Goal: Task Accomplishment & Management: Use online tool/utility

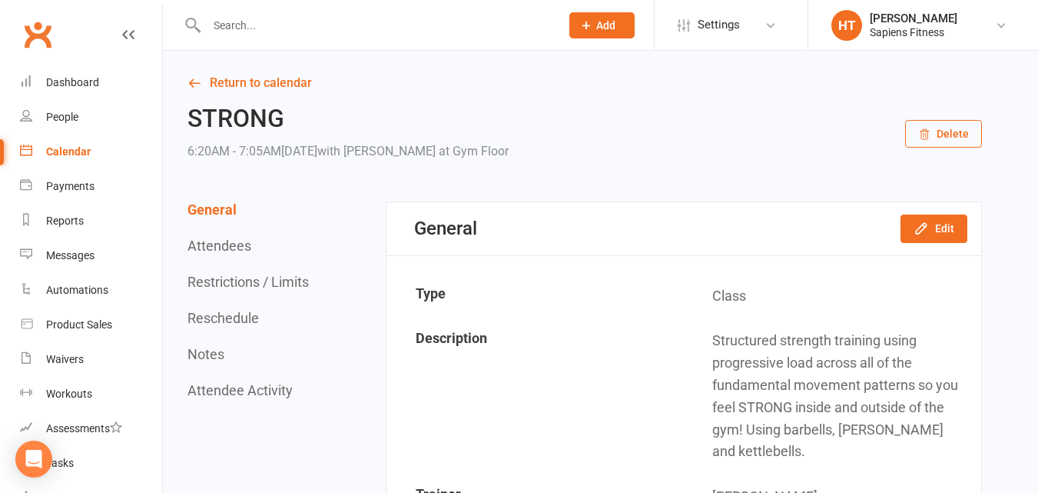
click at [374, 25] on input "text" at bounding box center [375, 26] width 347 height 22
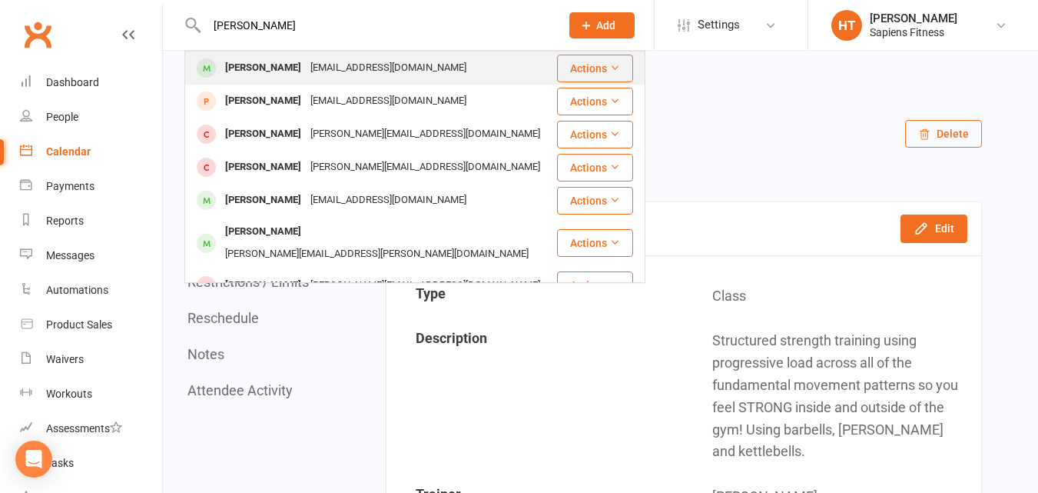
type input "[PERSON_NAME]"
click at [306, 54] on div "Rachelle Wilkinson rachelle_wilkinson@outlook.com" at bounding box center [371, 68] width 370 height 32
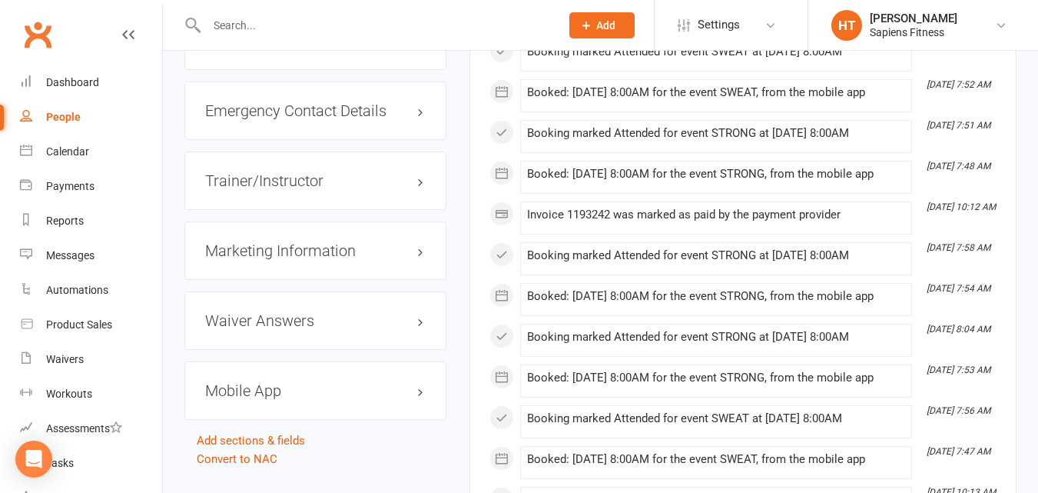
scroll to position [1620, 0]
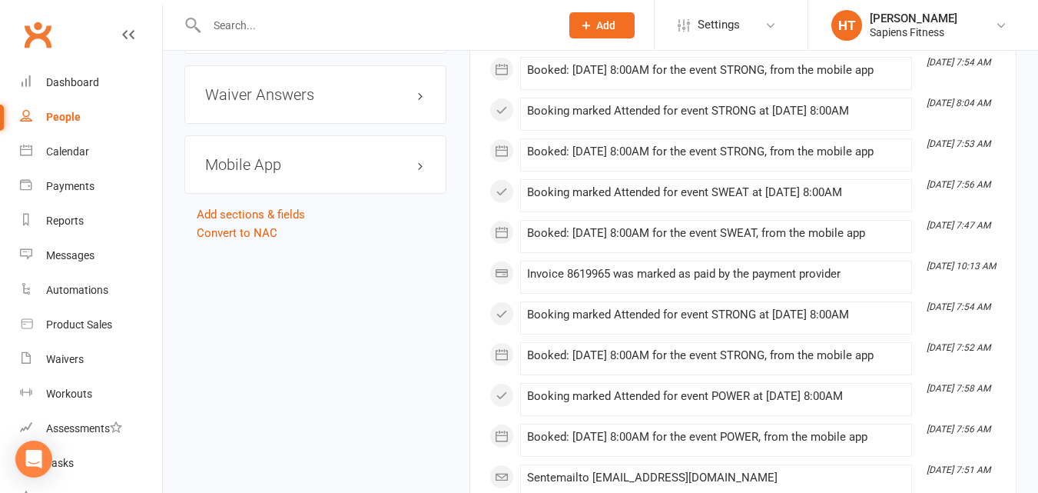
click at [316, 173] on h3 "Mobile App" at bounding box center [315, 164] width 221 height 17
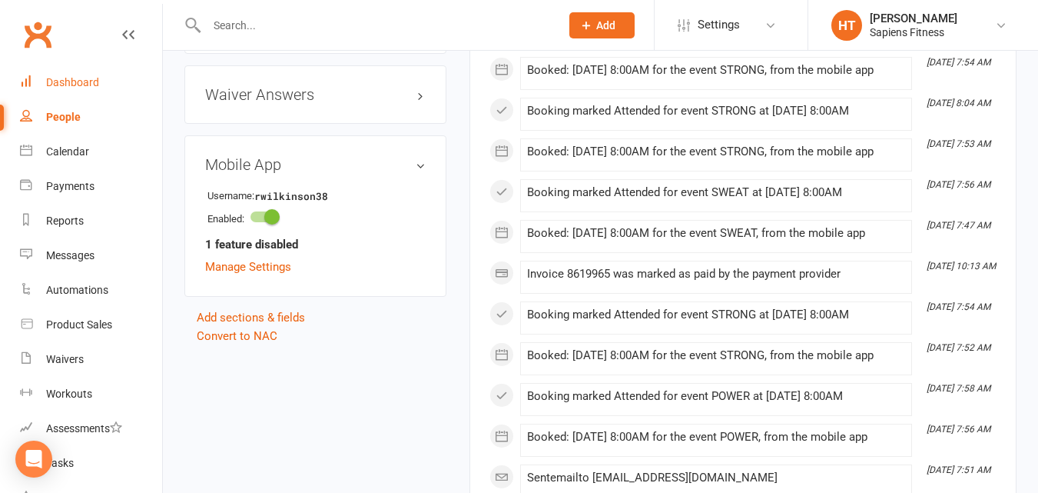
click at [88, 85] on div "Dashboard" at bounding box center [72, 82] width 53 height 12
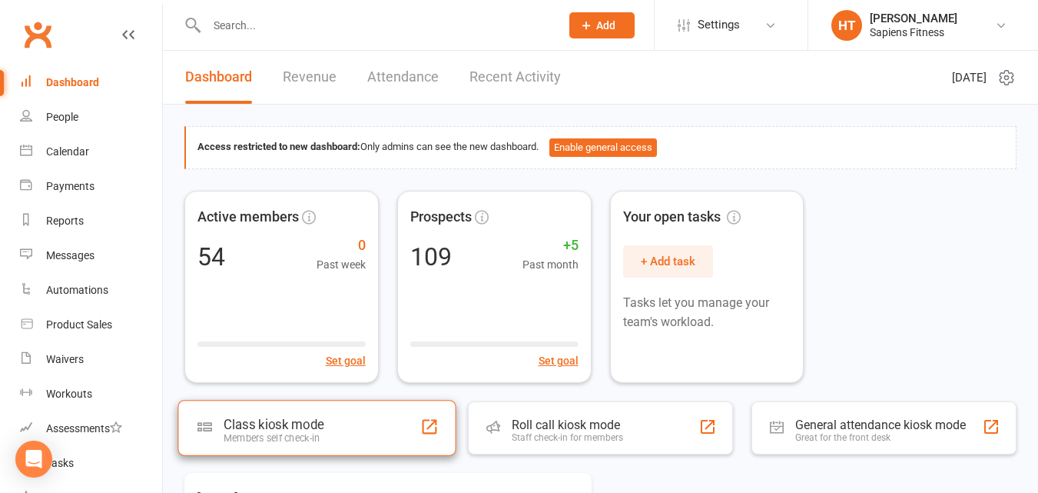
click at [322, 428] on div "Class kiosk mode" at bounding box center [274, 423] width 100 height 15
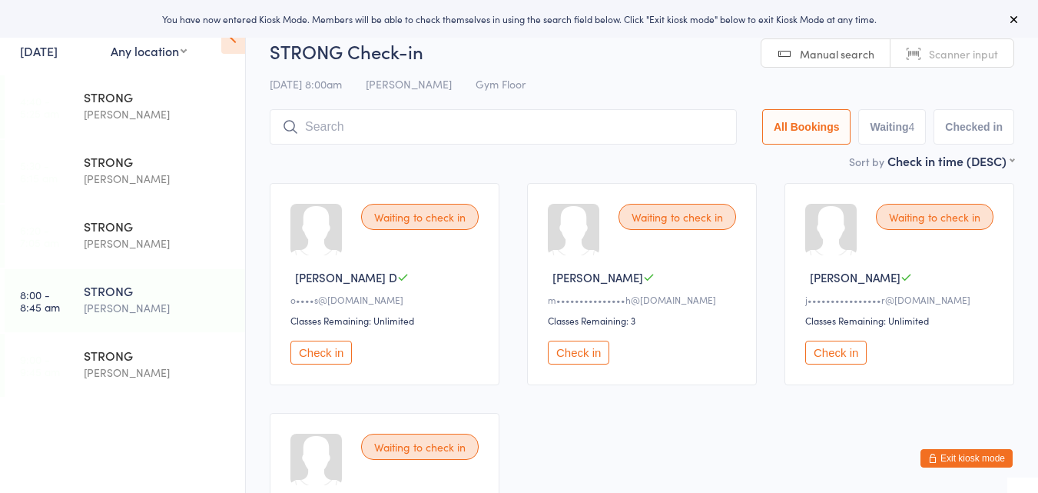
click at [335, 352] on button "Check in" at bounding box center [320, 352] width 61 height 24
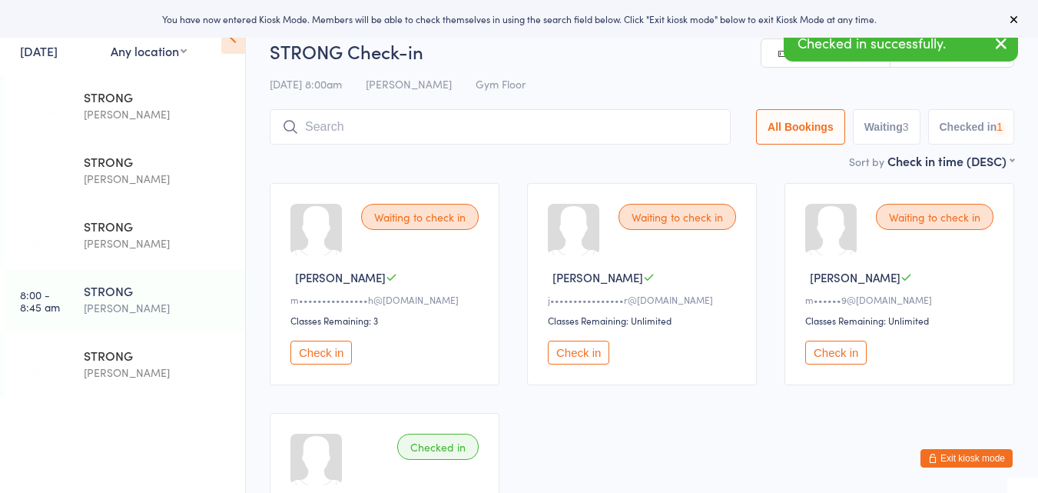
click at [335, 352] on button "Check in" at bounding box center [320, 352] width 61 height 24
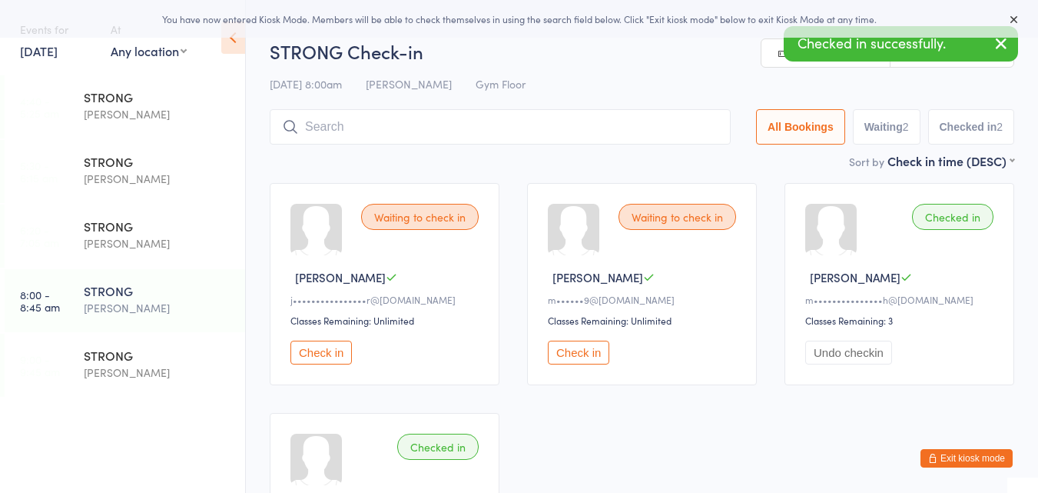
click at [589, 353] on button "Check in" at bounding box center [578, 352] width 61 height 24
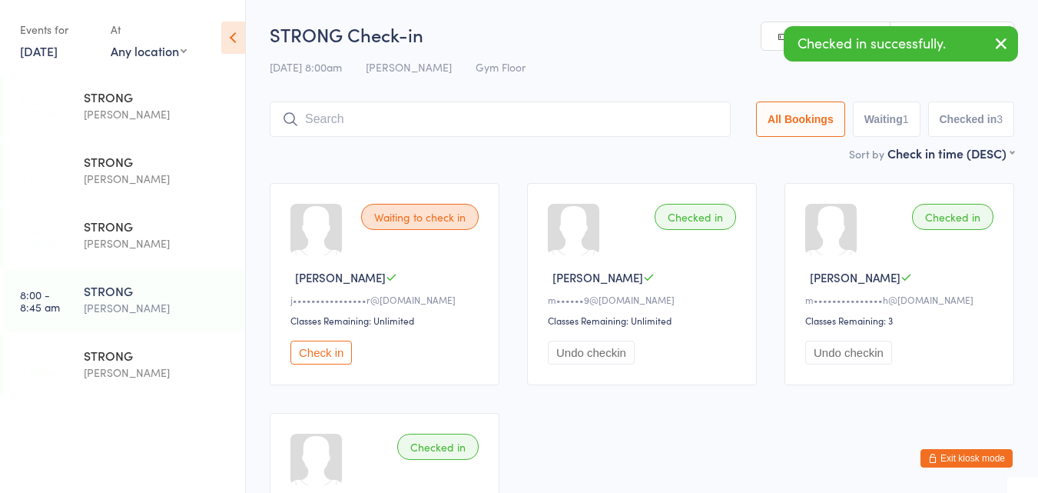
click at [484, 117] on input "search" at bounding box center [500, 118] width 461 height 35
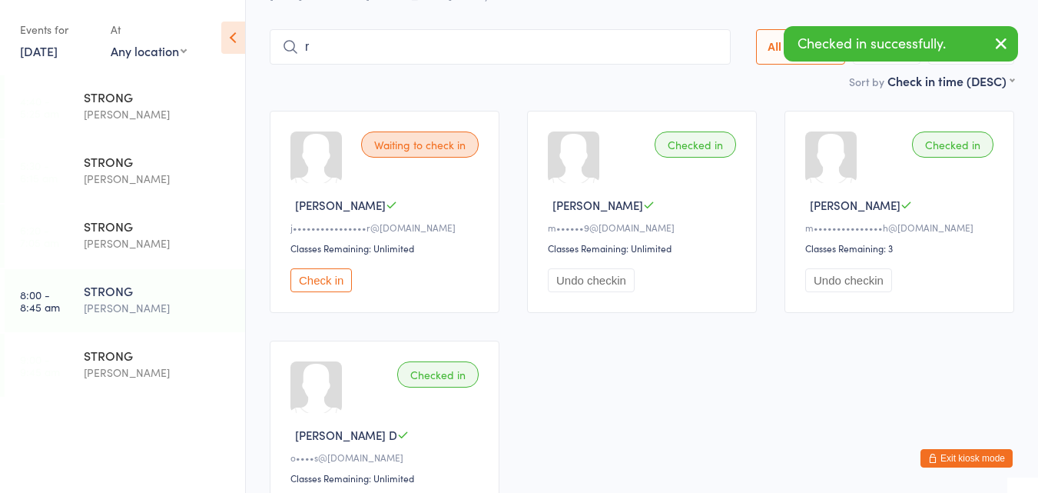
scroll to position [95, 0]
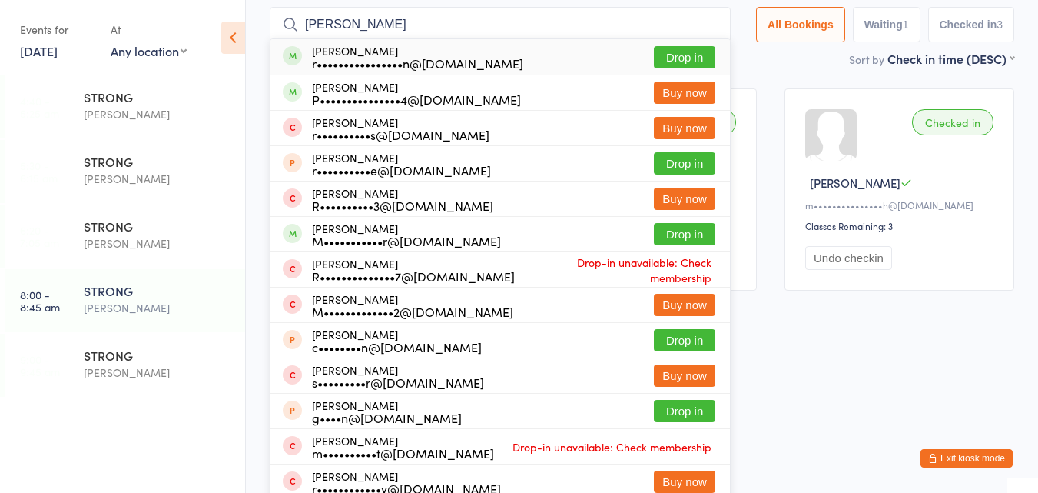
type input "[PERSON_NAME]"
click at [433, 60] on div "r••••••••••••••••n@[DOMAIN_NAME]" at bounding box center [417, 63] width 211 height 12
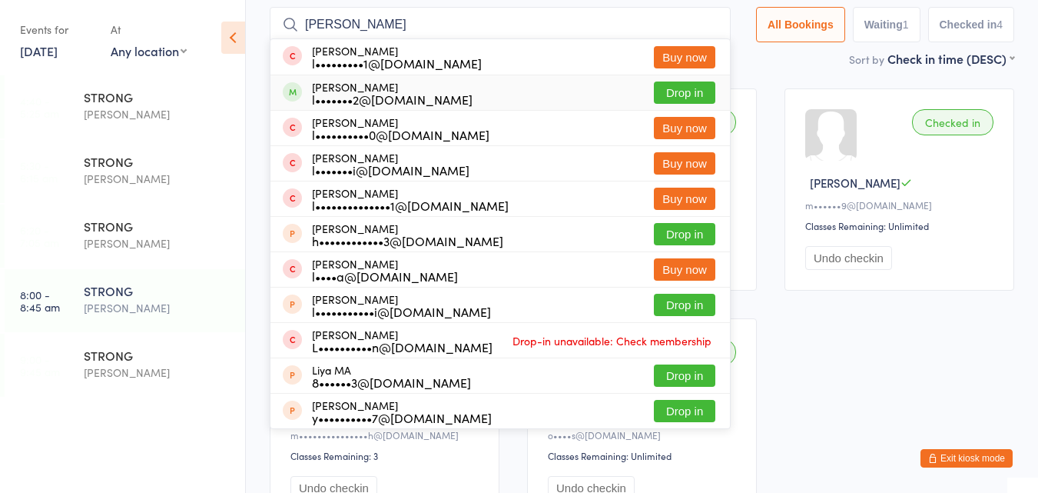
type input "[PERSON_NAME]"
click at [431, 85] on div "[PERSON_NAME] l•••••••2@[DOMAIN_NAME]" at bounding box center [392, 93] width 161 height 25
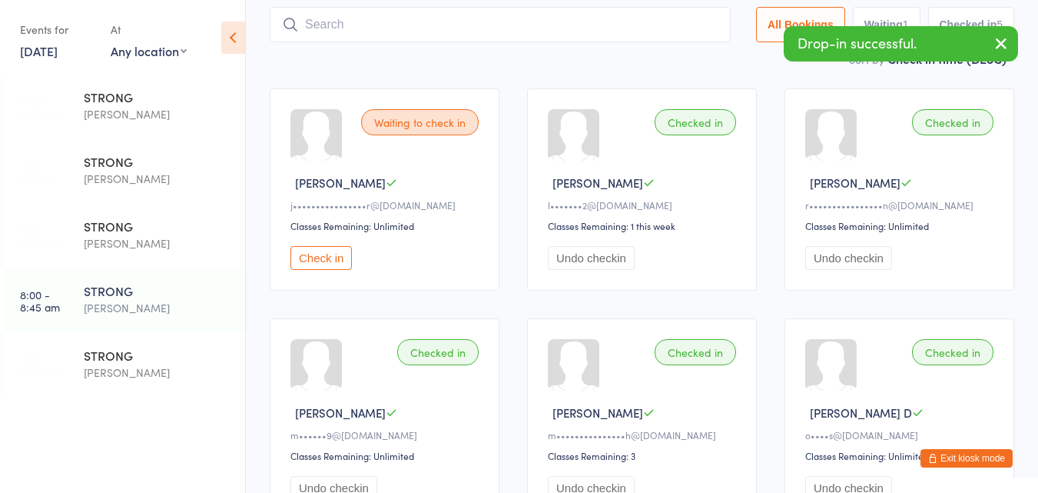
click at [318, 262] on button "Check in" at bounding box center [320, 258] width 61 height 24
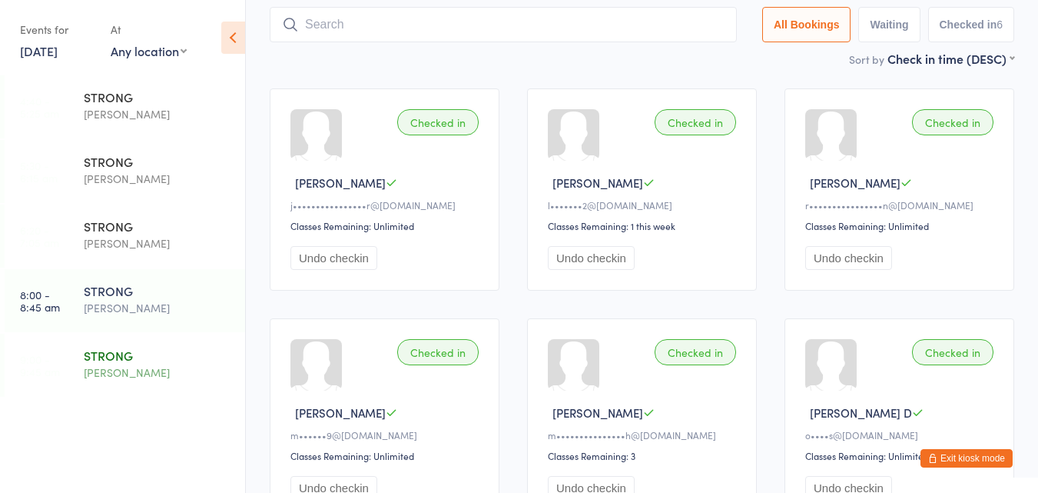
click at [117, 350] on div "STRONG" at bounding box center [158, 355] width 148 height 17
